Goal: Task Accomplishment & Management: Manage account settings

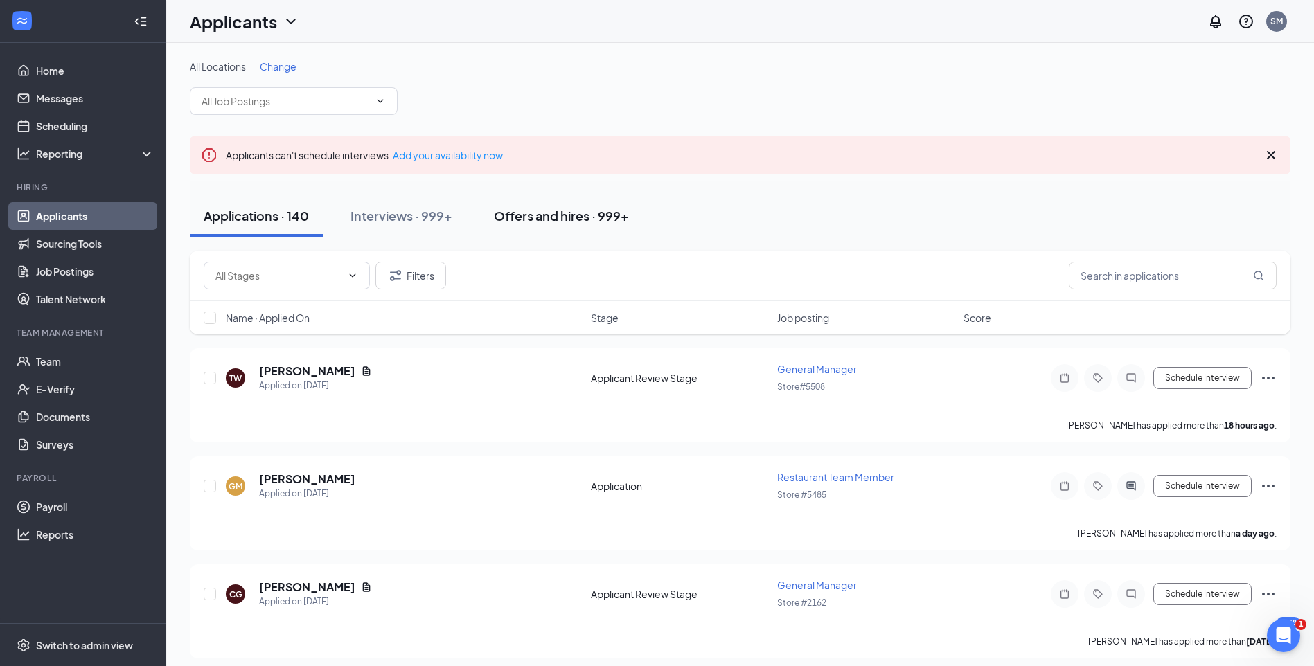
click at [561, 225] on button "Offers and hires · 999+" at bounding box center [561, 216] width 163 height 42
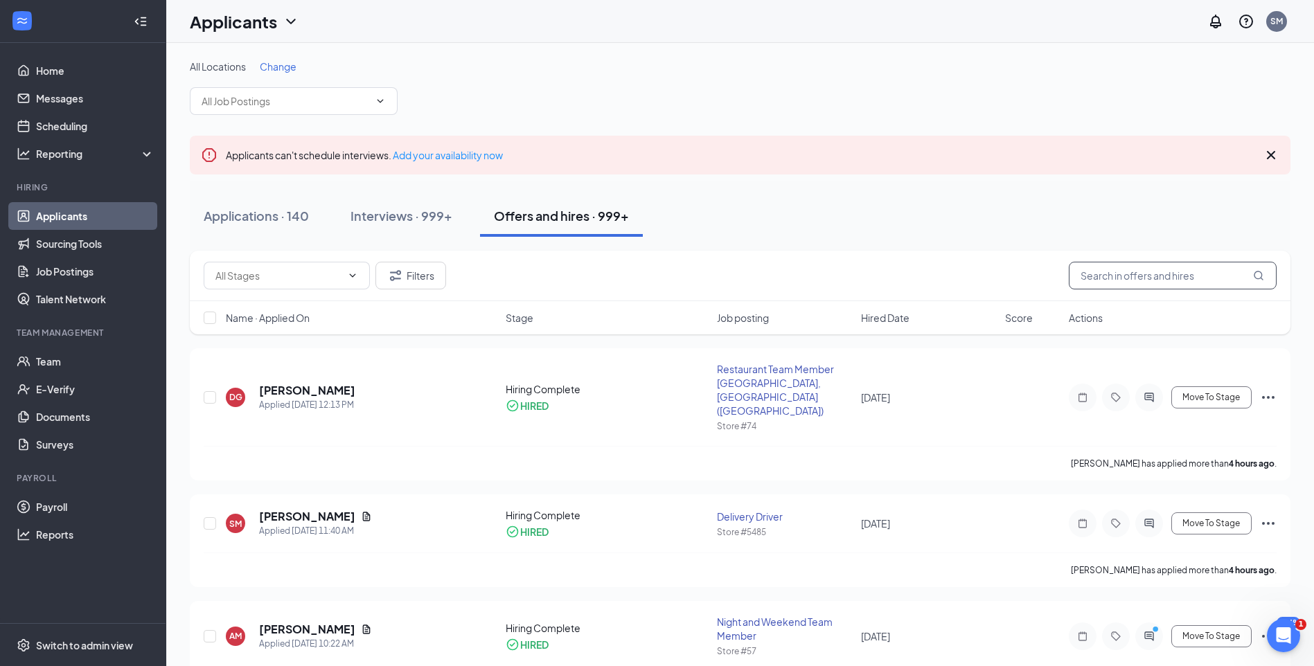
click at [1120, 283] on input "text" at bounding box center [1172, 276] width 208 height 28
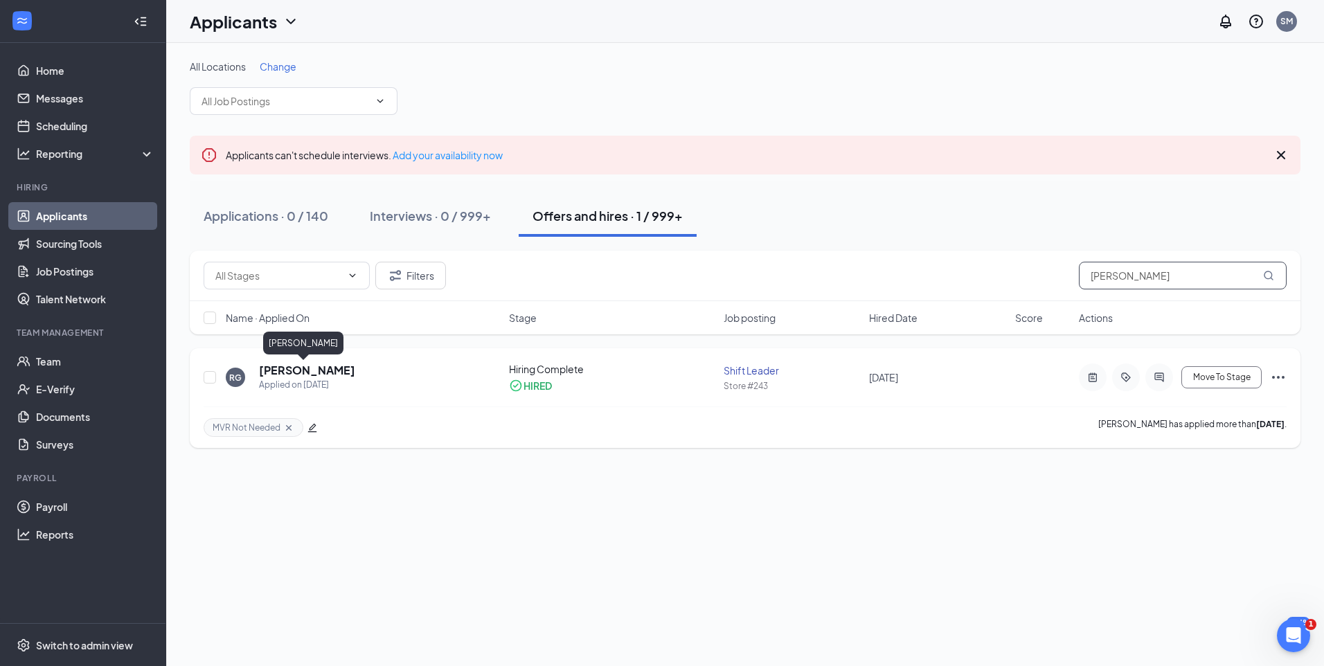
type input "[PERSON_NAME]"
click at [311, 370] on h5 "[PERSON_NAME]" at bounding box center [307, 370] width 96 height 15
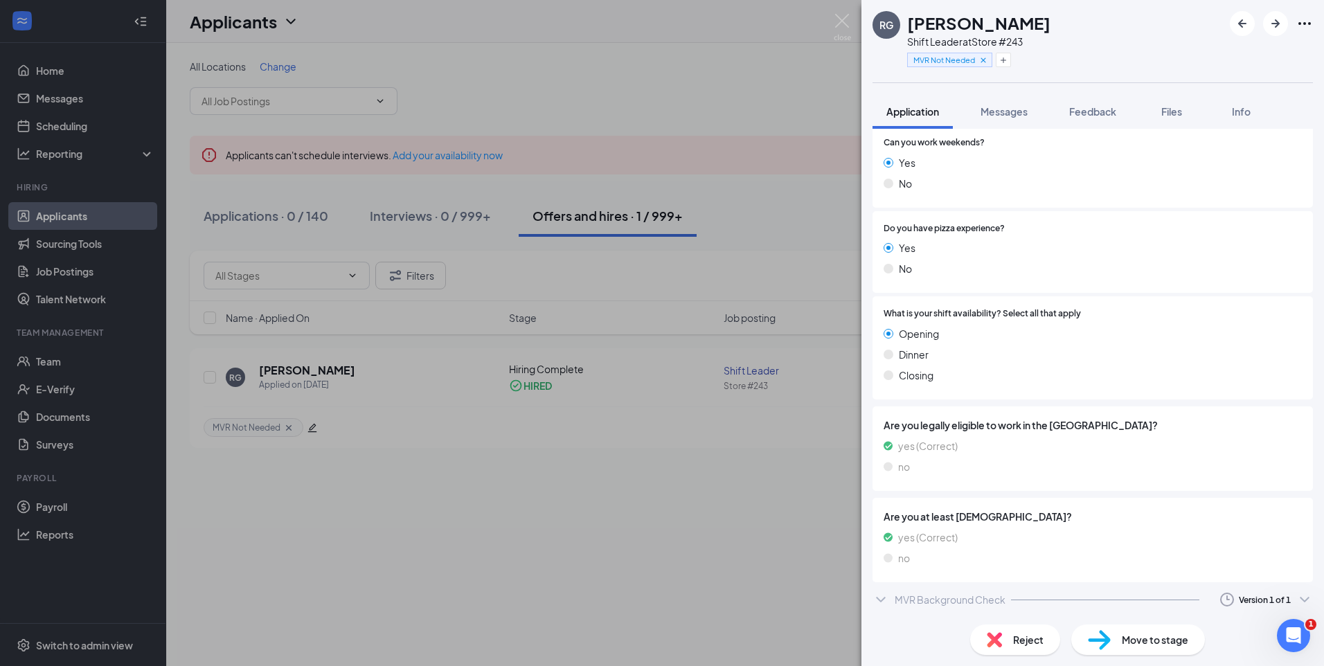
scroll to position [278, 0]
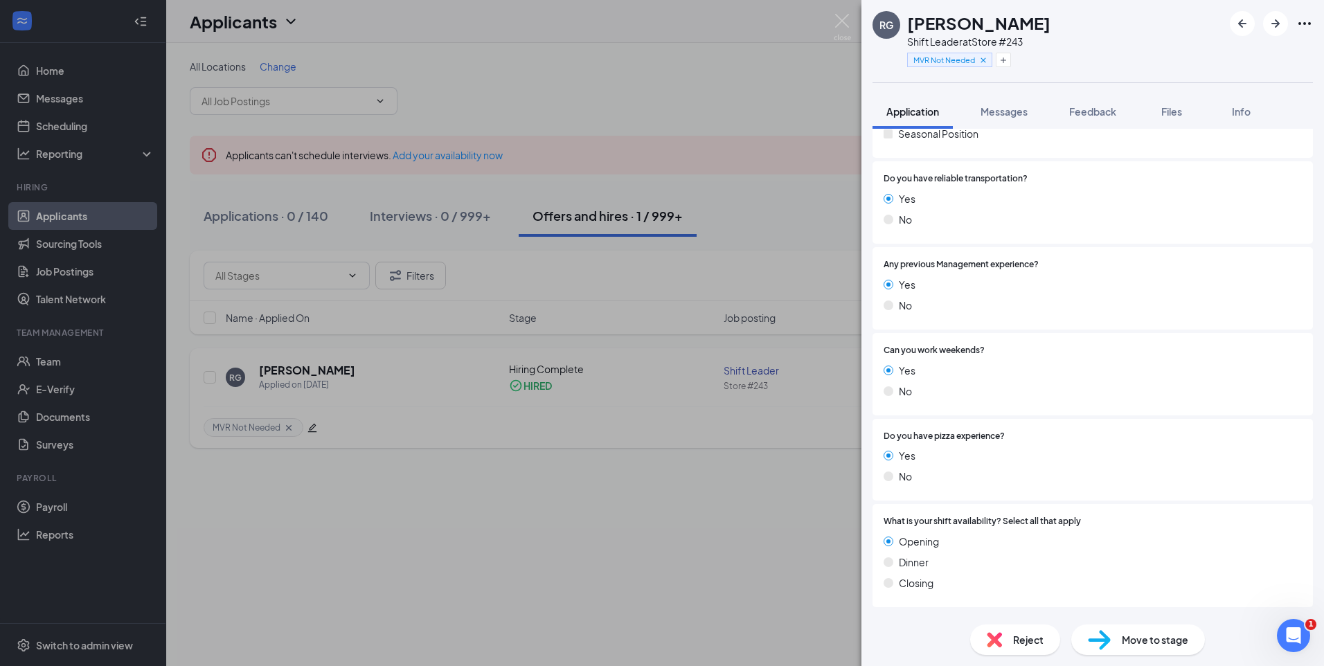
click at [746, 544] on div "RG Rene Groover Shift Leader at Store #243 MVR Not Needed Application Messages …" at bounding box center [662, 333] width 1324 height 666
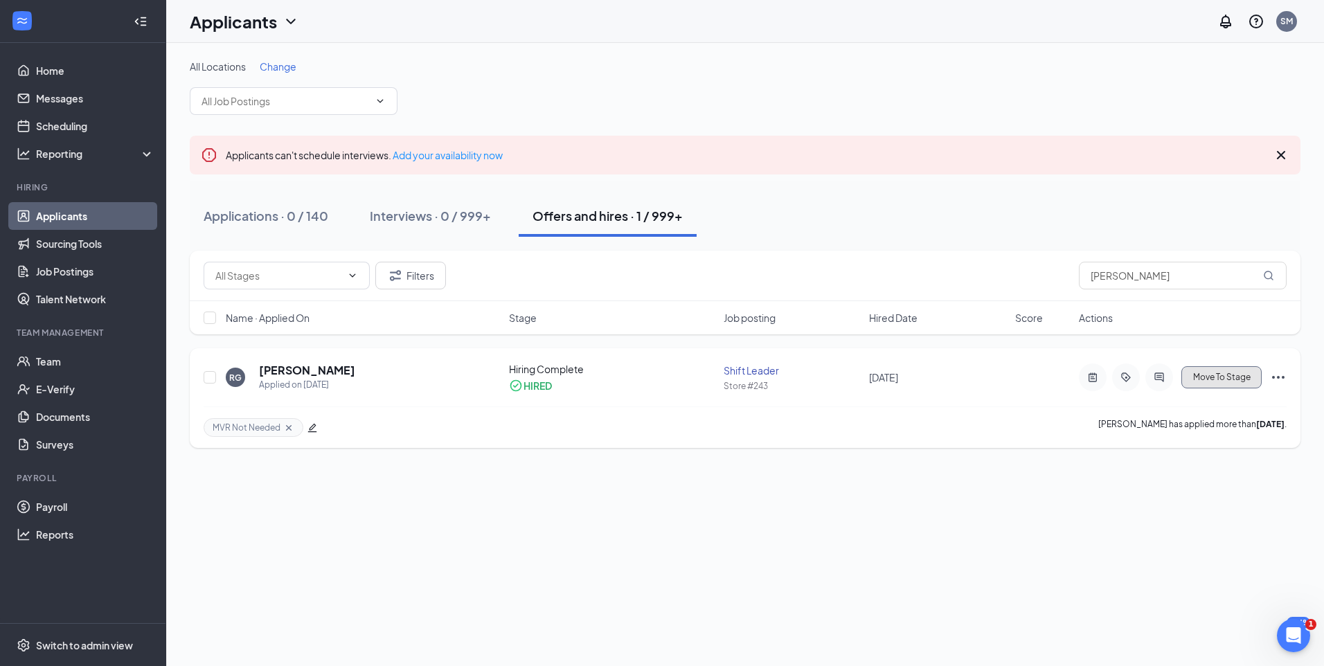
click at [1246, 377] on span "Move To Stage" at bounding box center [1221, 378] width 57 height 10
type input "Additional Questions (final stage)"
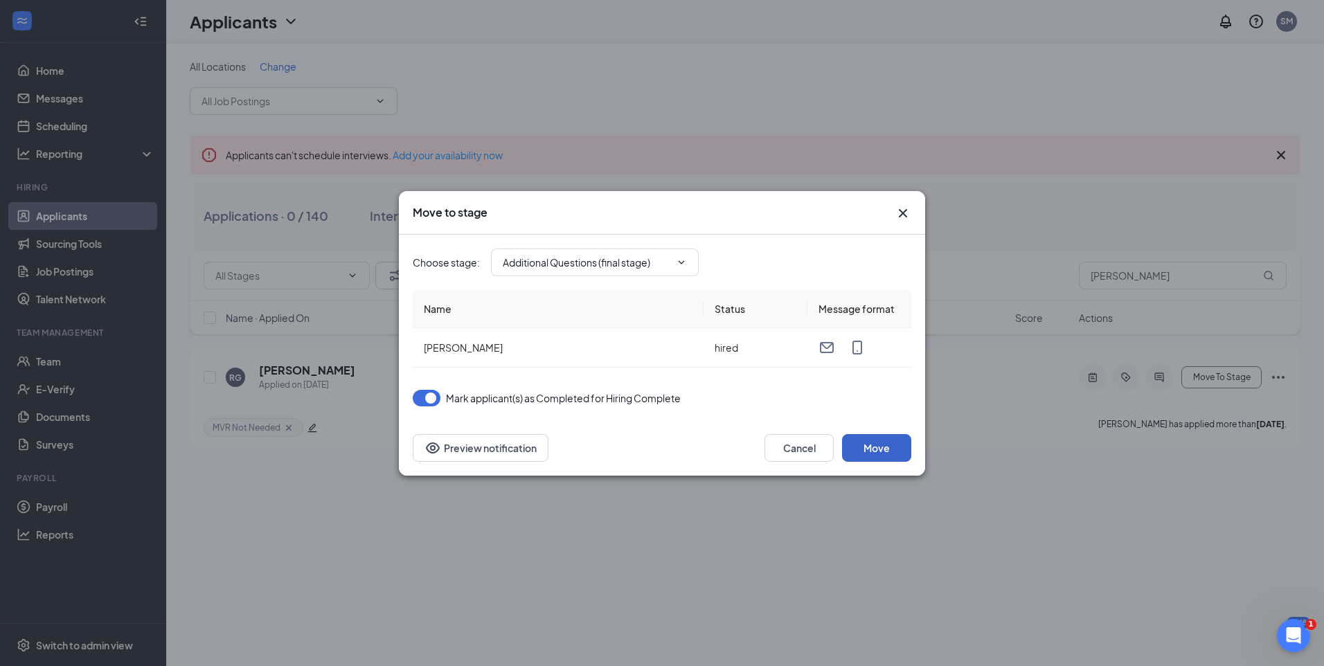
click at [902, 453] on button "Move" at bounding box center [876, 448] width 69 height 28
